Goal: Task Accomplishment & Management: Complete application form

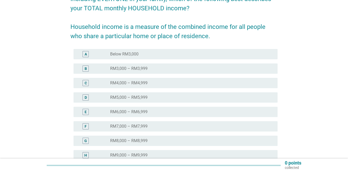
scroll to position [77, 0]
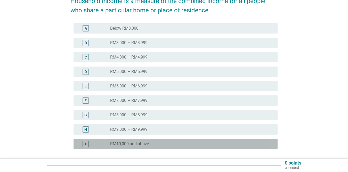
click at [142, 143] on label "RM10,000 and above" at bounding box center [129, 143] width 39 height 5
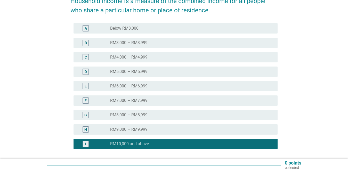
scroll to position [122, 0]
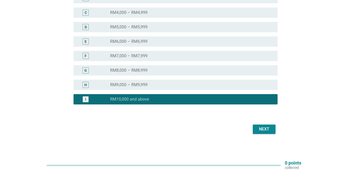
click at [263, 128] on div "Next" at bounding box center [264, 129] width 14 height 6
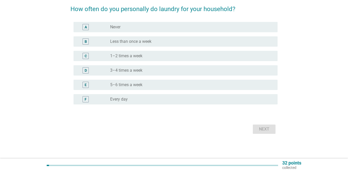
scroll to position [0, 0]
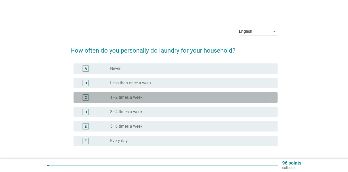
click at [154, 97] on div "radio_button_unchecked 1–2 times a week" at bounding box center [189, 97] width 159 height 5
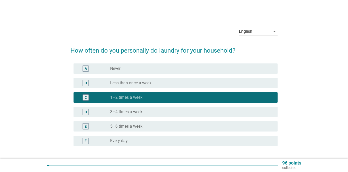
scroll to position [26, 0]
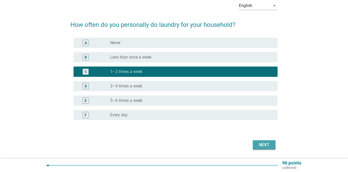
click at [265, 144] on div "Next" at bounding box center [264, 145] width 14 height 6
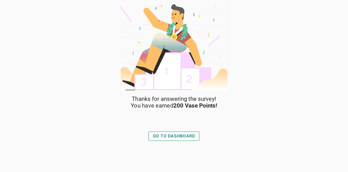
click at [180, 136] on div "GO TO DASHBOARD" at bounding box center [174, 136] width 42 height 6
